Goal: Communication & Community: Participate in discussion

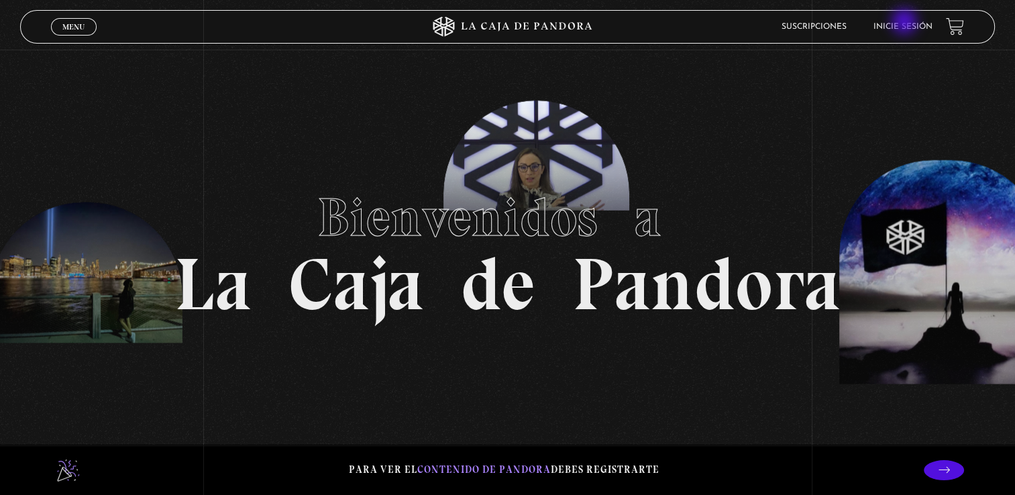
click at [906, 23] on link "Inicie sesión" at bounding box center [902, 27] width 59 height 8
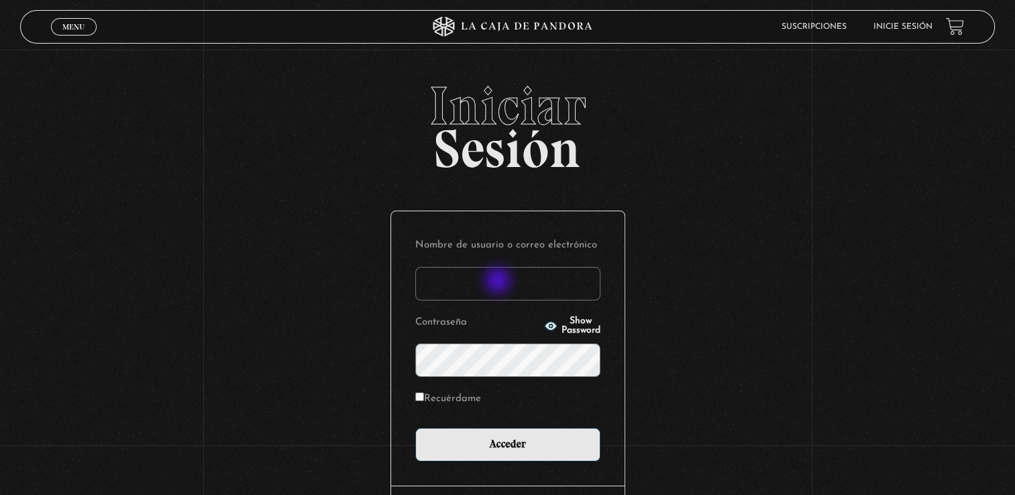
click at [499, 282] on input "Nombre de usuario o correo electrónico" at bounding box center [507, 284] width 185 height 34
type input "nana.0486@hotmail.com"
click at [415, 428] on input "Acceder" at bounding box center [507, 445] width 185 height 34
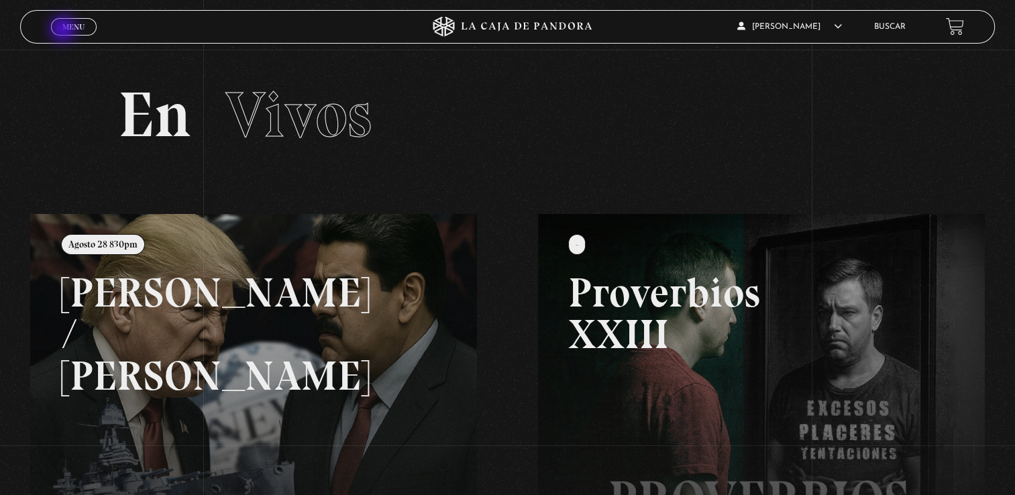
click at [64, 30] on span "Menu" at bounding box center [73, 27] width 22 height 8
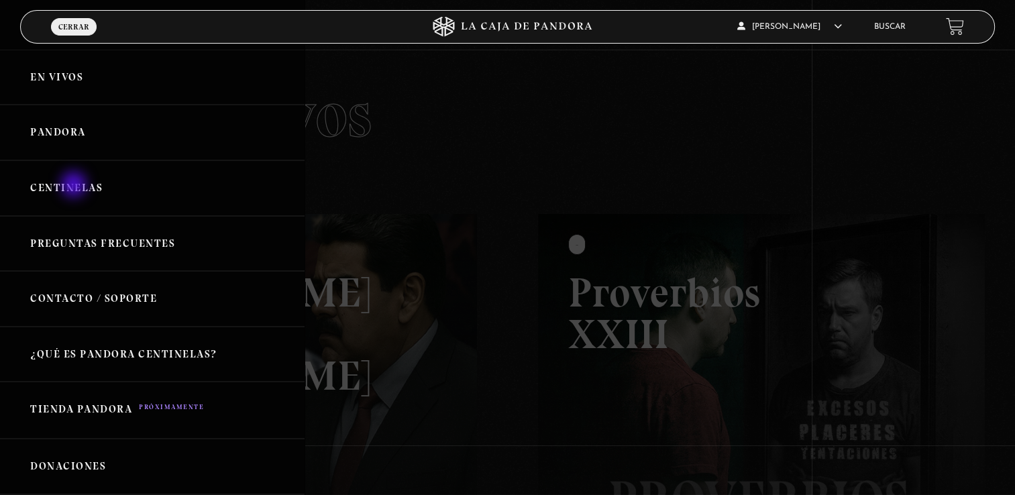
click at [75, 186] on link "Centinelas" at bounding box center [152, 188] width 305 height 56
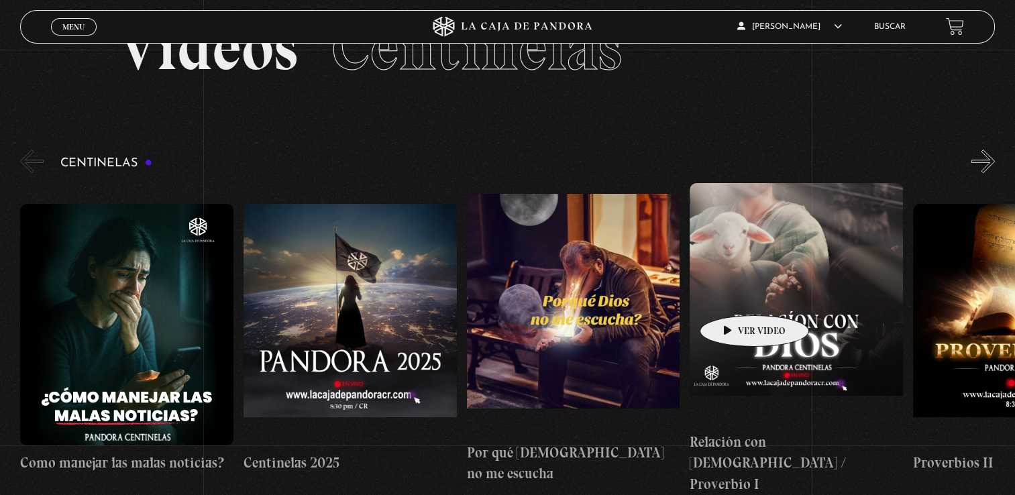
scroll to position [134, 0]
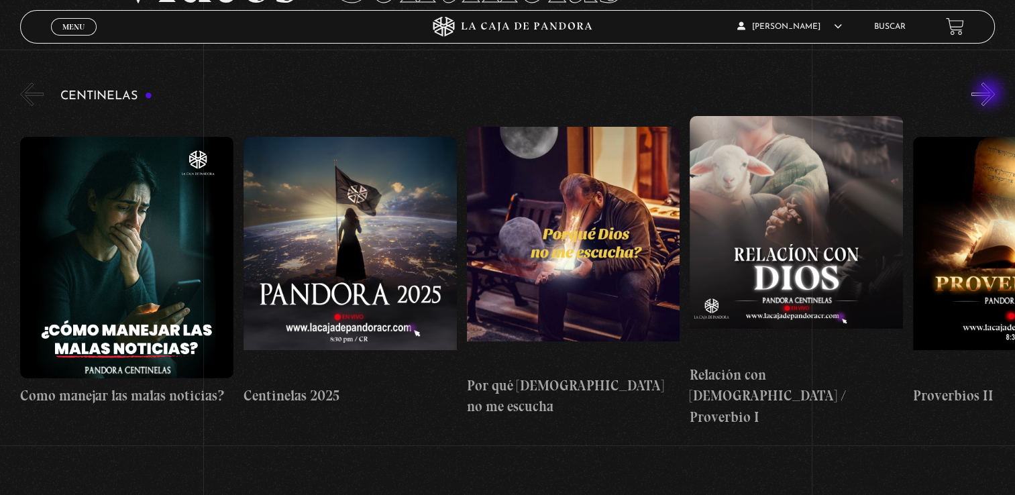
click at [990, 94] on button "»" at bounding box center [982, 94] width 23 height 23
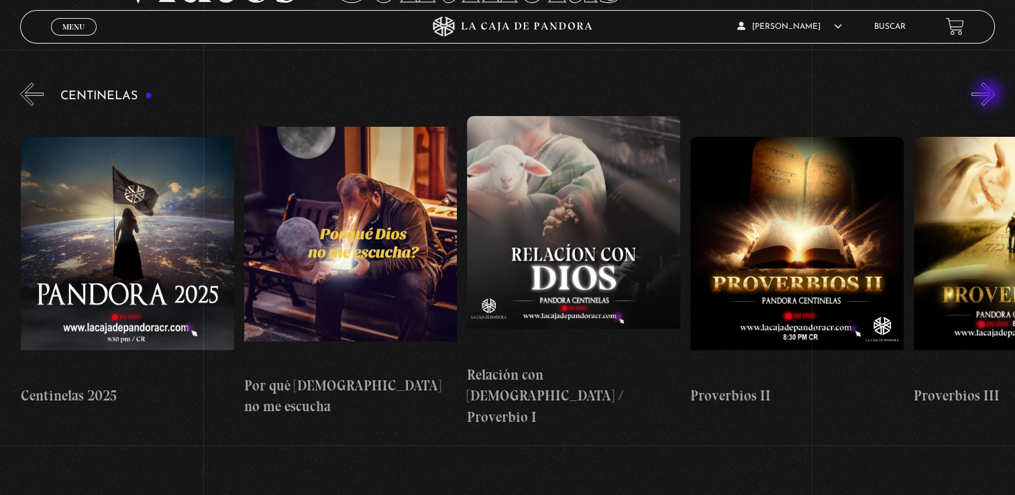
scroll to position [0, 223]
click at [784, 289] on figure at bounding box center [796, 258] width 213 height 242
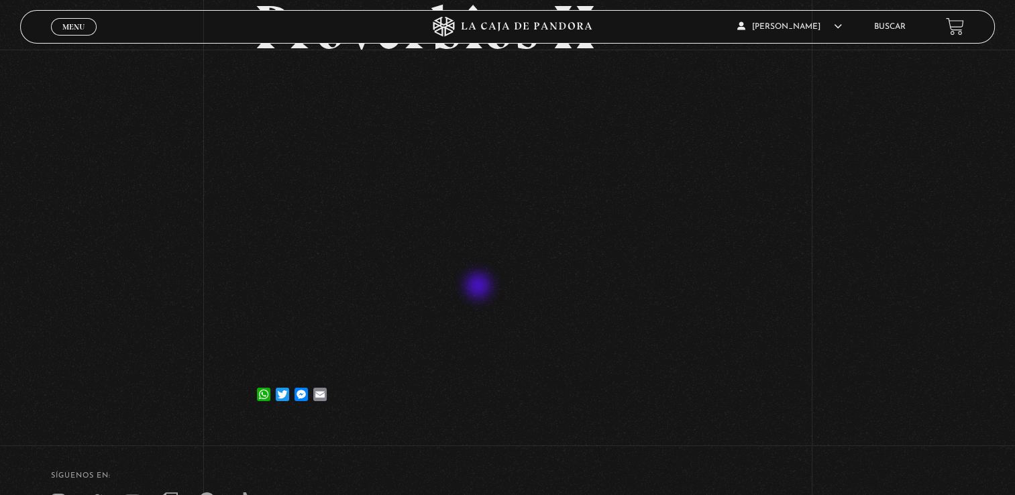
scroll to position [134, 0]
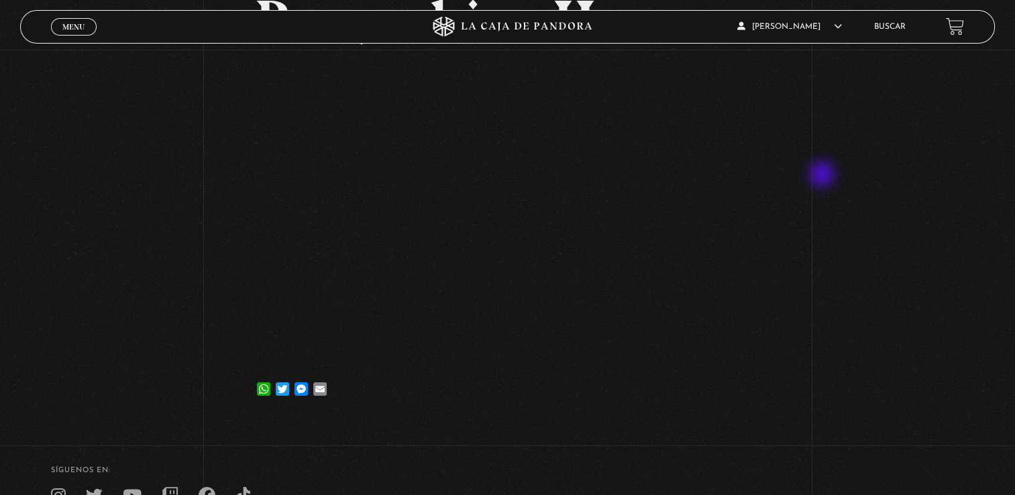
click at [823, 176] on div "Volver [DATE] Proverbios II WhatsApp Twitter Messenger Email" at bounding box center [507, 167] width 1015 height 504
